Goal: Information Seeking & Learning: Check status

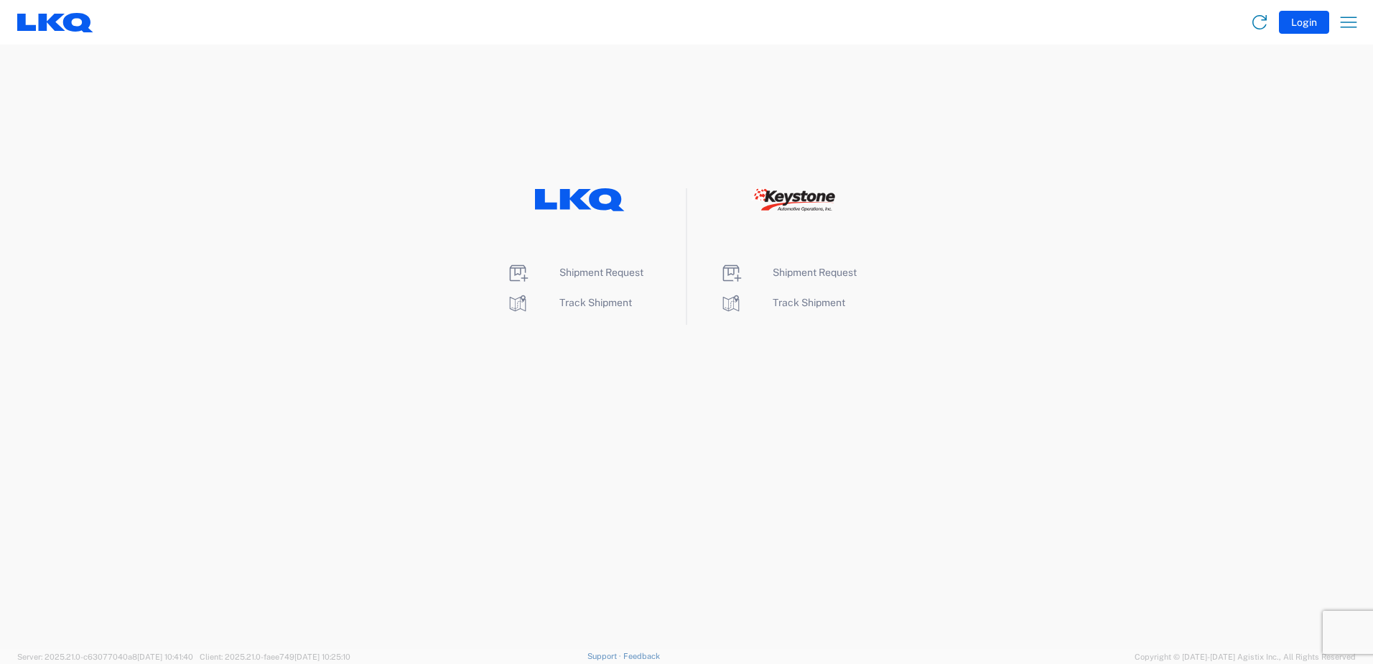
click at [598, 309] on li "Track Shipment" at bounding box center [579, 303] width 147 height 23
click at [607, 307] on span "Track Shipment" at bounding box center [595, 302] width 73 height 11
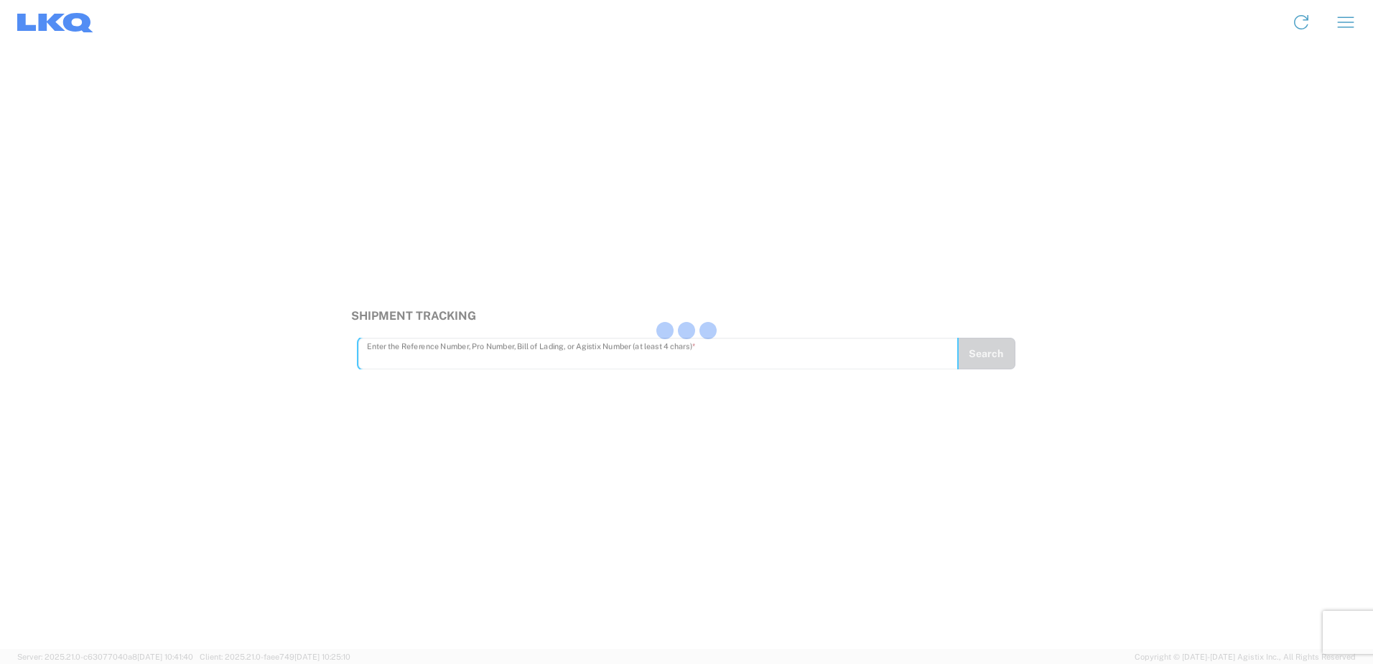
type input "V"
type input "56776217"
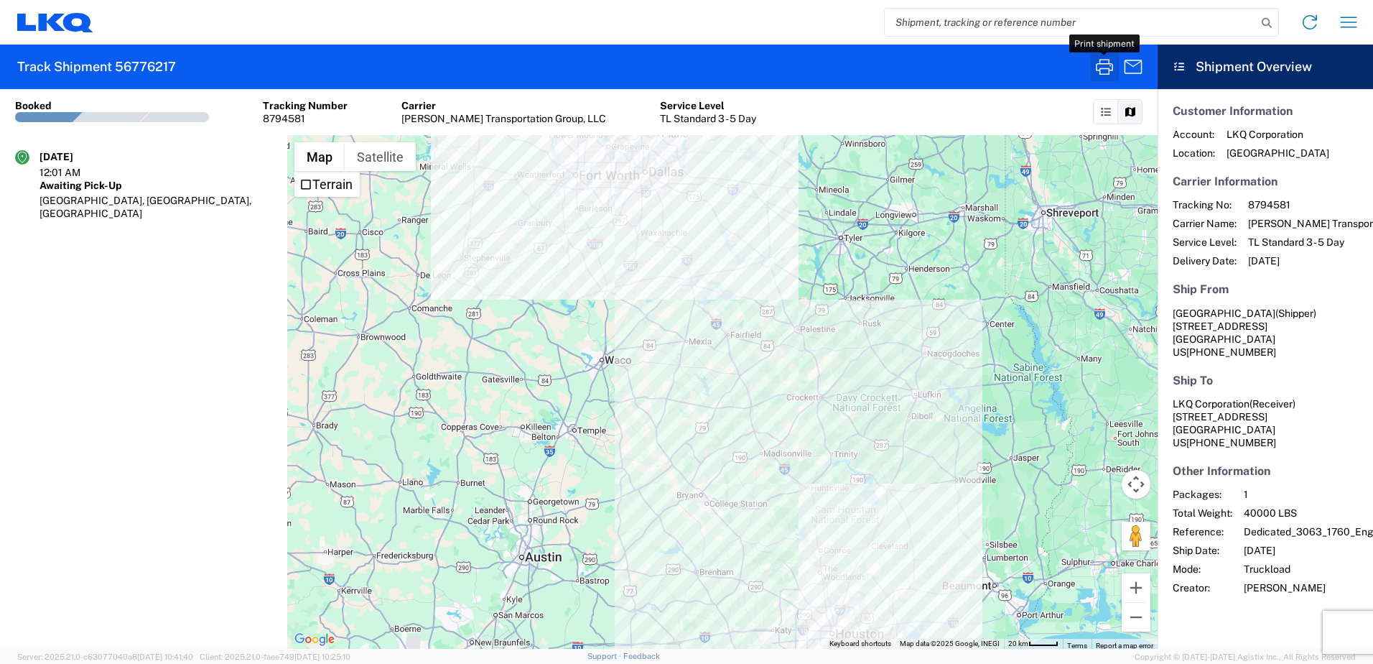
click at [1104, 74] on icon "button" at bounding box center [1104, 67] width 17 height 16
